Goal: Find specific page/section: Find specific page/section

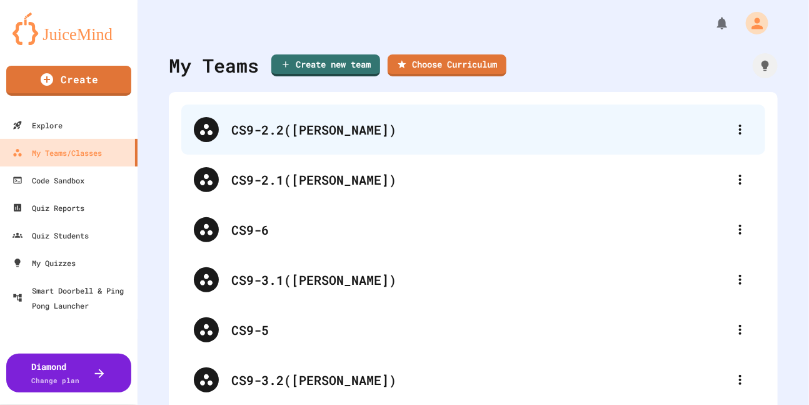
click at [313, 140] on div "CS9-2.2([PERSON_NAME])" at bounding box center [473, 129] width 584 height 50
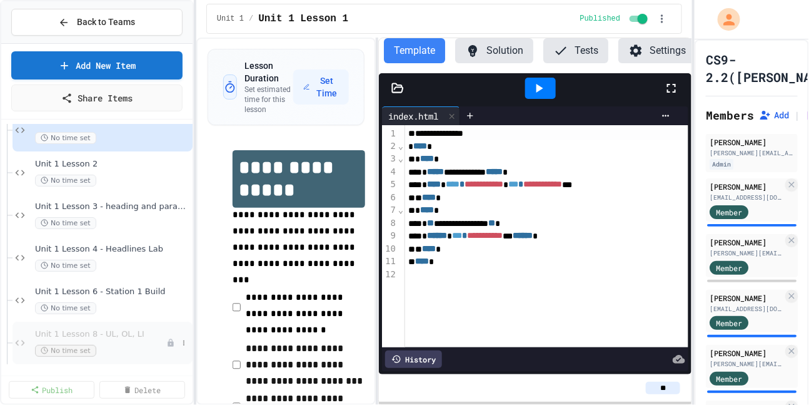
click at [116, 335] on span "Unit 1 Lesson 8 - UL, OL, LI" at bounding box center [100, 334] width 131 height 11
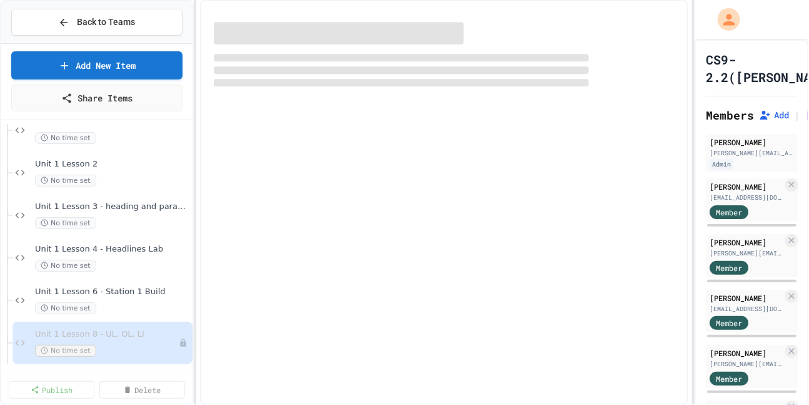
scroll to position [51, 0]
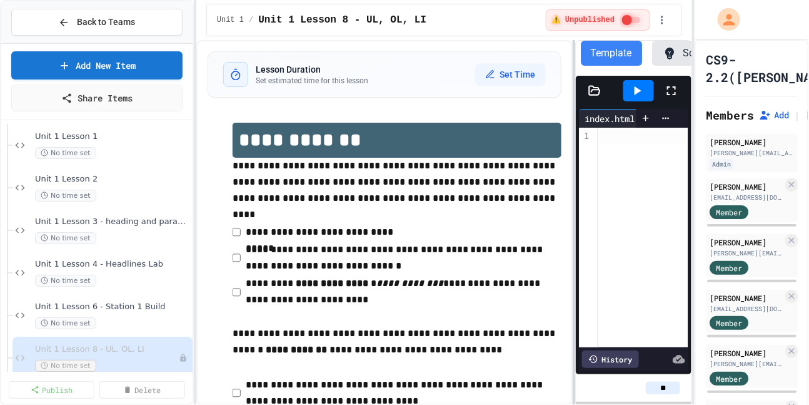
click at [575, 89] on div at bounding box center [574, 222] width 3 height 365
